Goal: Check status

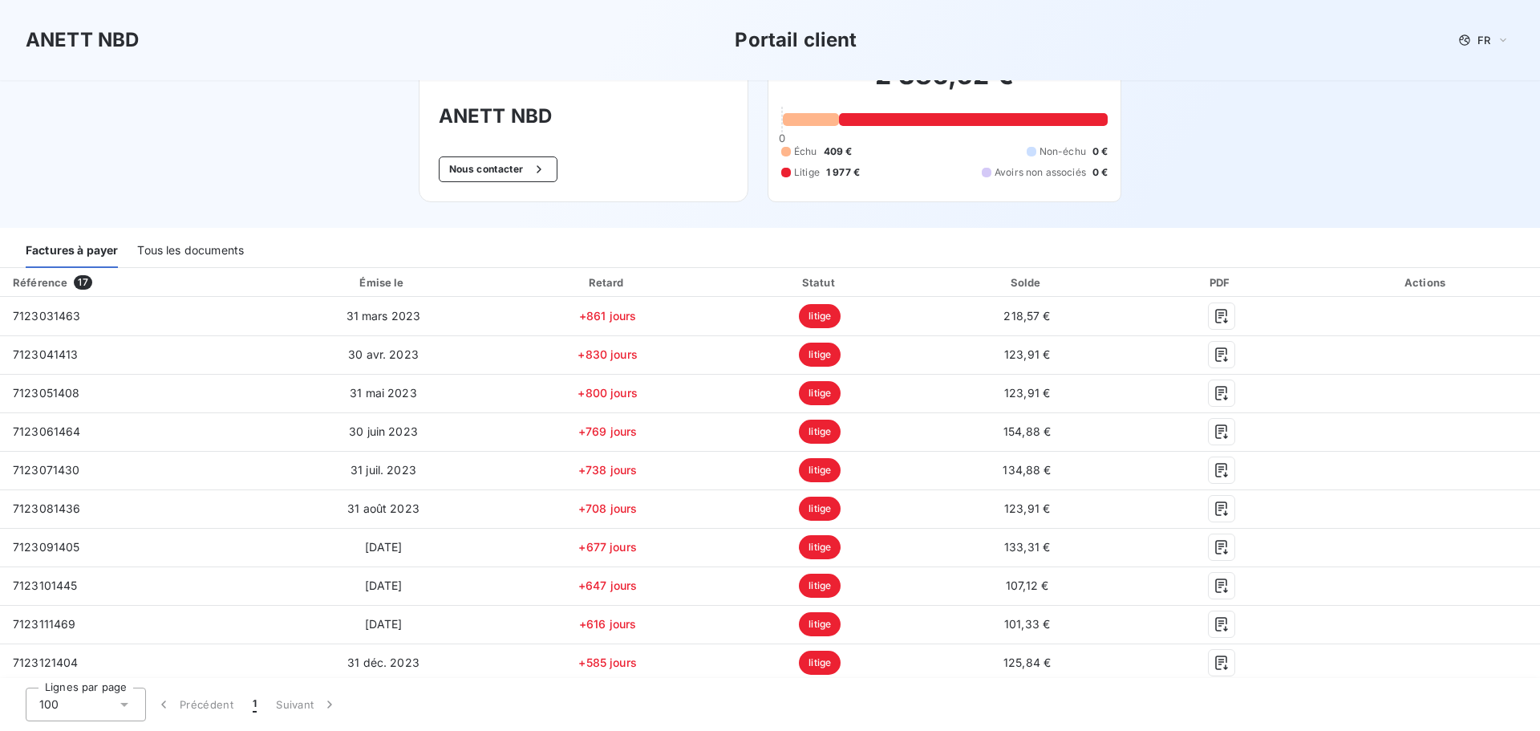
scroll to position [552, 0]
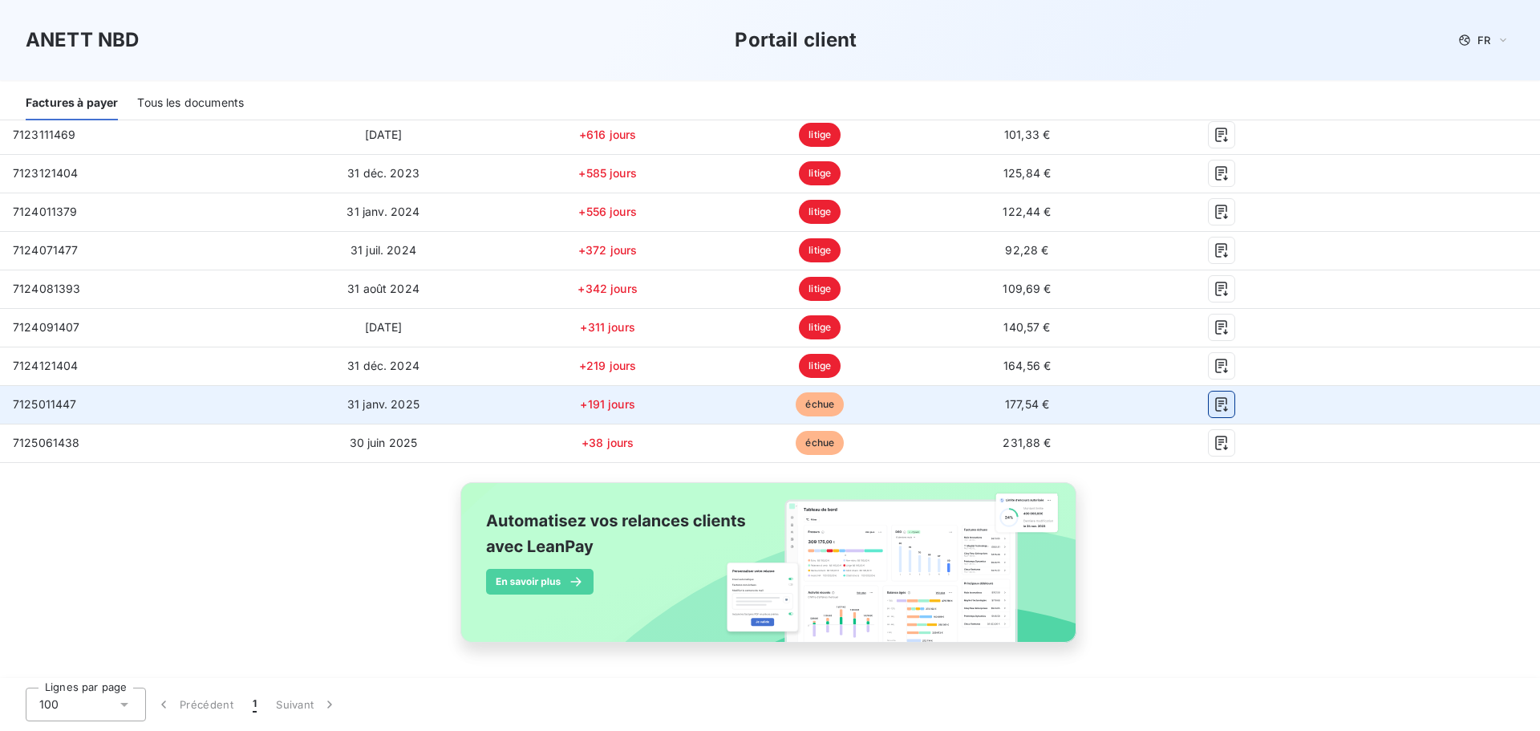
click at [1214, 402] on icon "button" at bounding box center [1222, 404] width 16 height 16
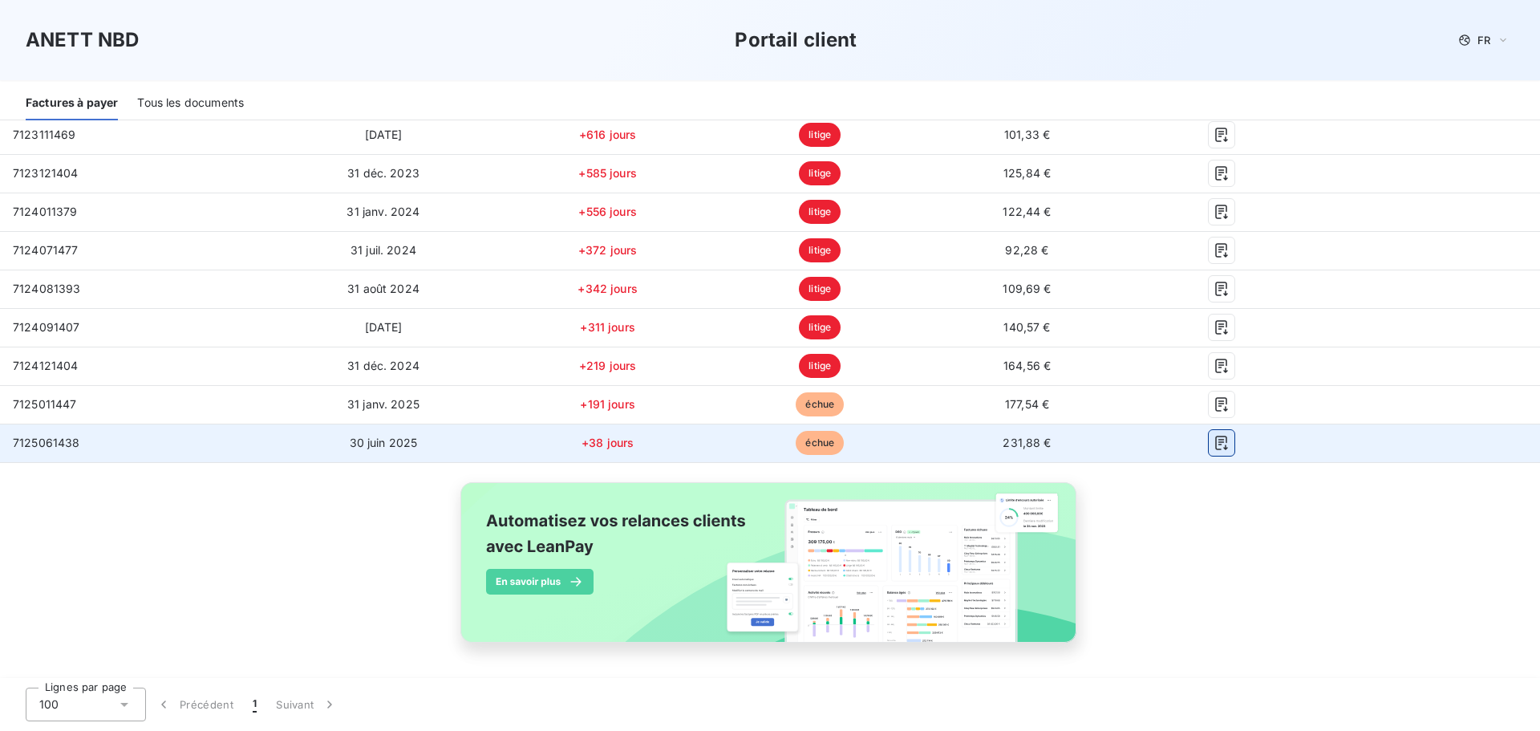
click at [1214, 444] on icon "button" at bounding box center [1222, 443] width 16 height 16
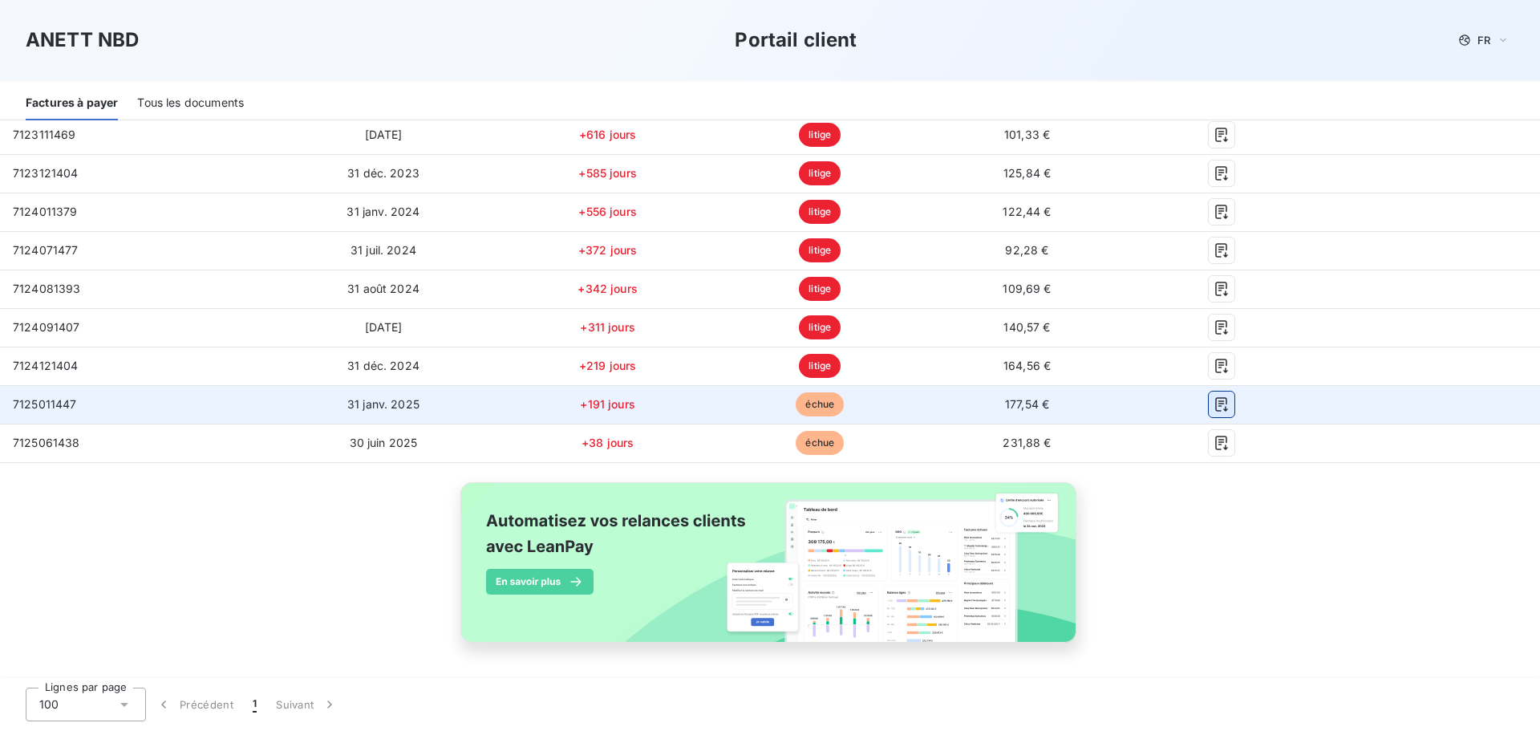
click at [1217, 408] on icon "button" at bounding box center [1222, 404] width 16 height 16
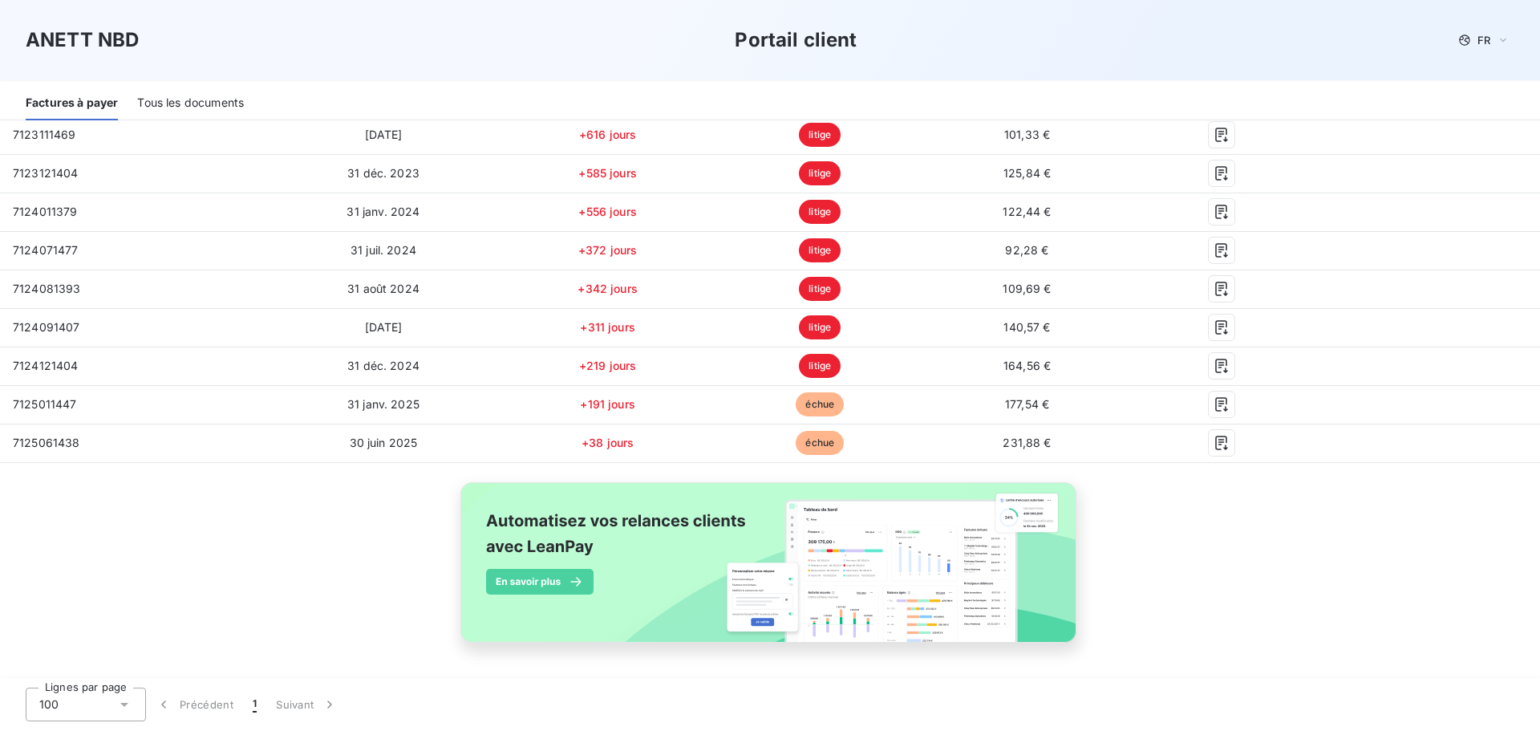
click at [256, 510] on div "Référence 17 Émise le Retard Statut Solde PDF Actions 7123031463 [DATE] +861 jo…" at bounding box center [770, 229] width 1540 height 901
